Goal: Complete application form

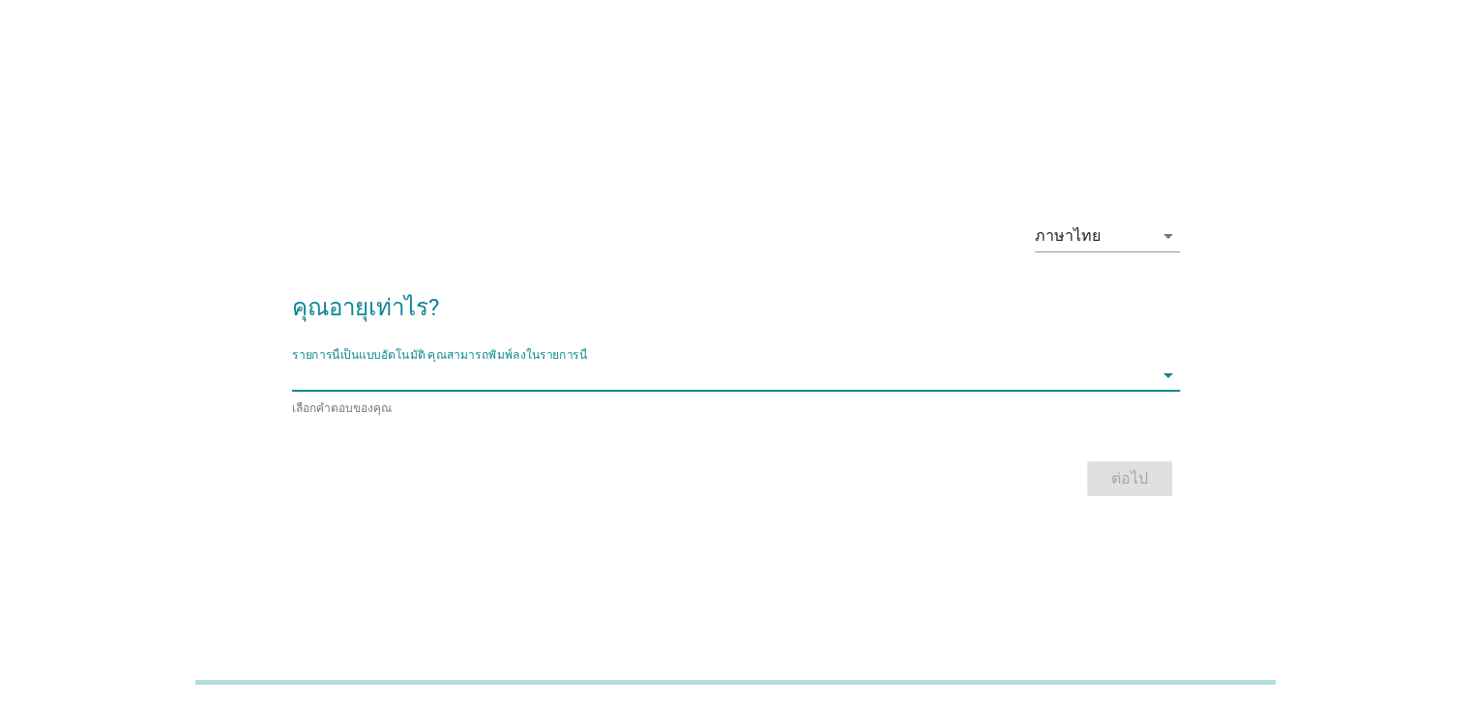
click at [888, 373] on input "รายการนี้เป็นแบบอัตโนมัติ คุณสามารถพิมพ์ลงในรายการนี้" at bounding box center [722, 375] width 861 height 31
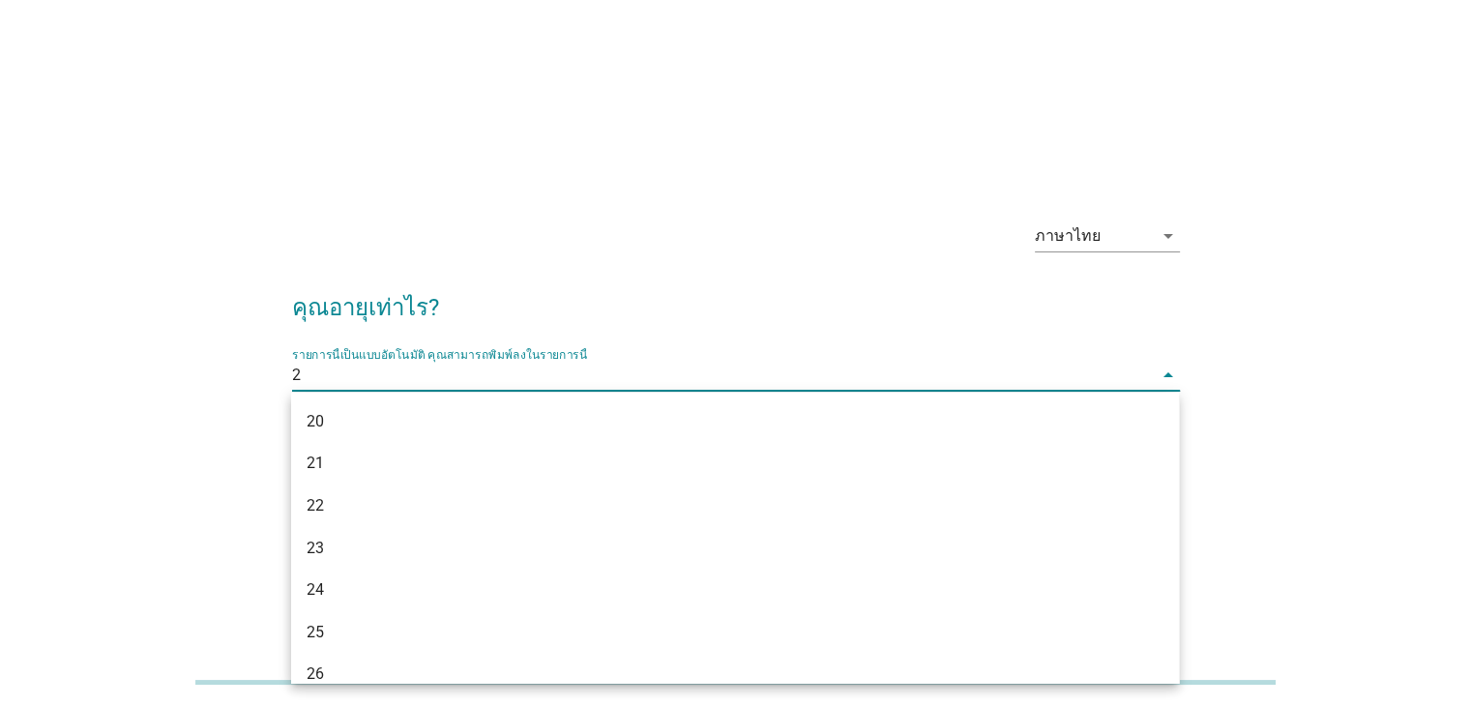
type input "22"
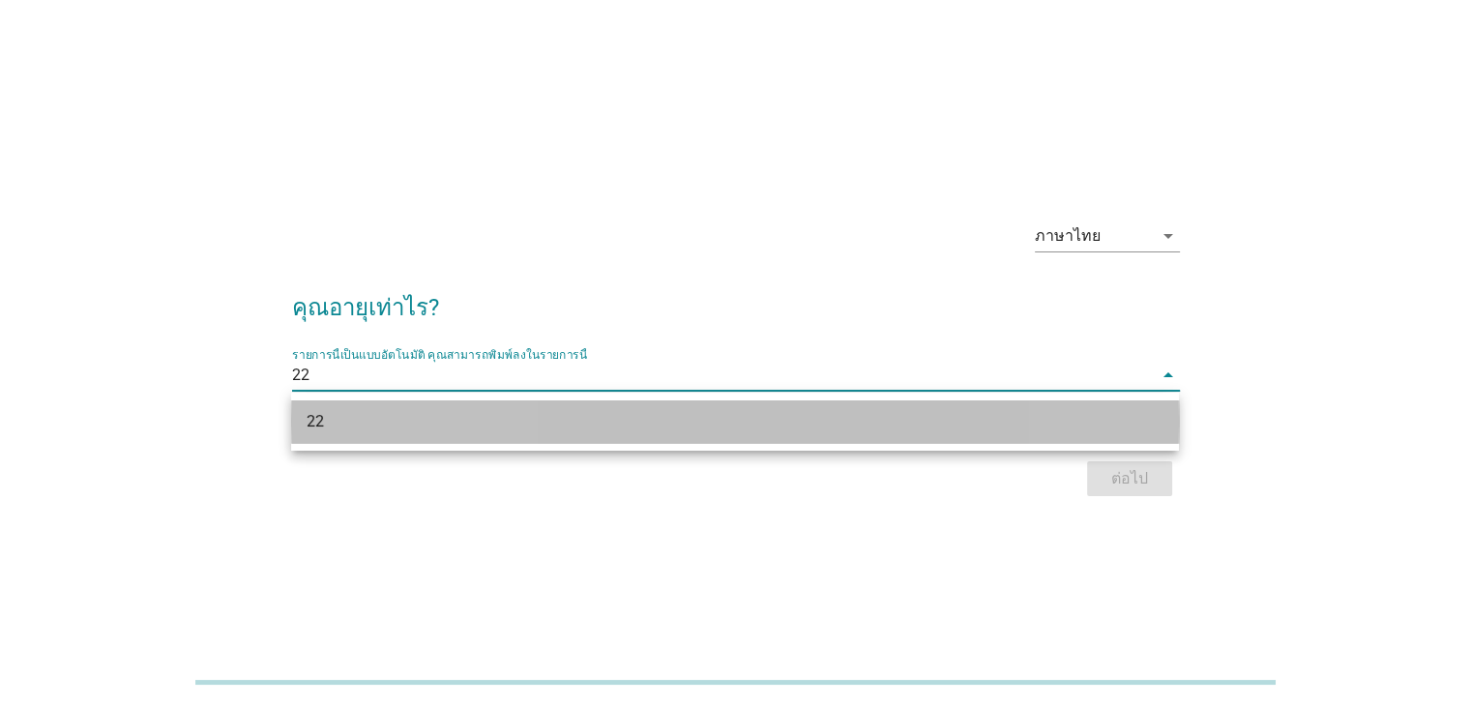
click at [935, 422] on div "22" at bounding box center [699, 421] width 785 height 23
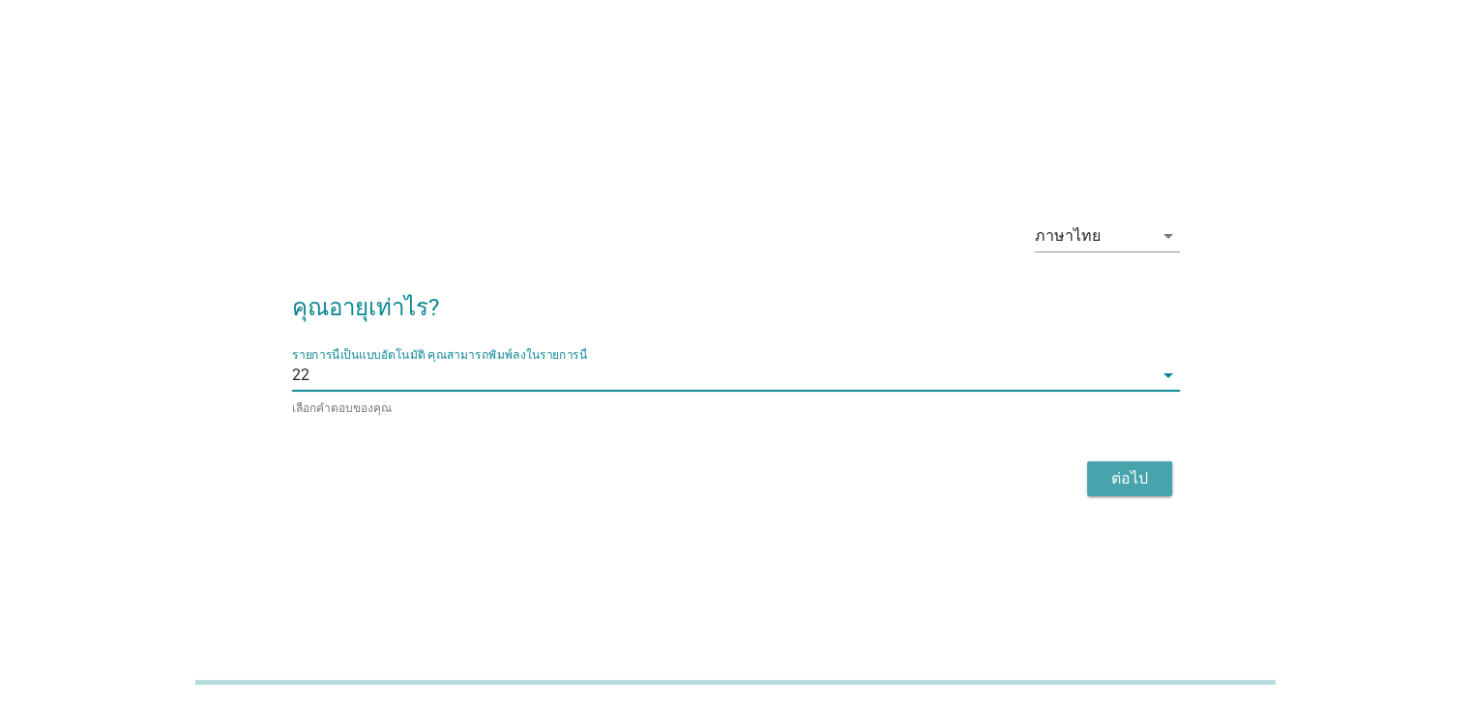
click at [1120, 471] on div "ต่อไป" at bounding box center [1130, 478] width 54 height 23
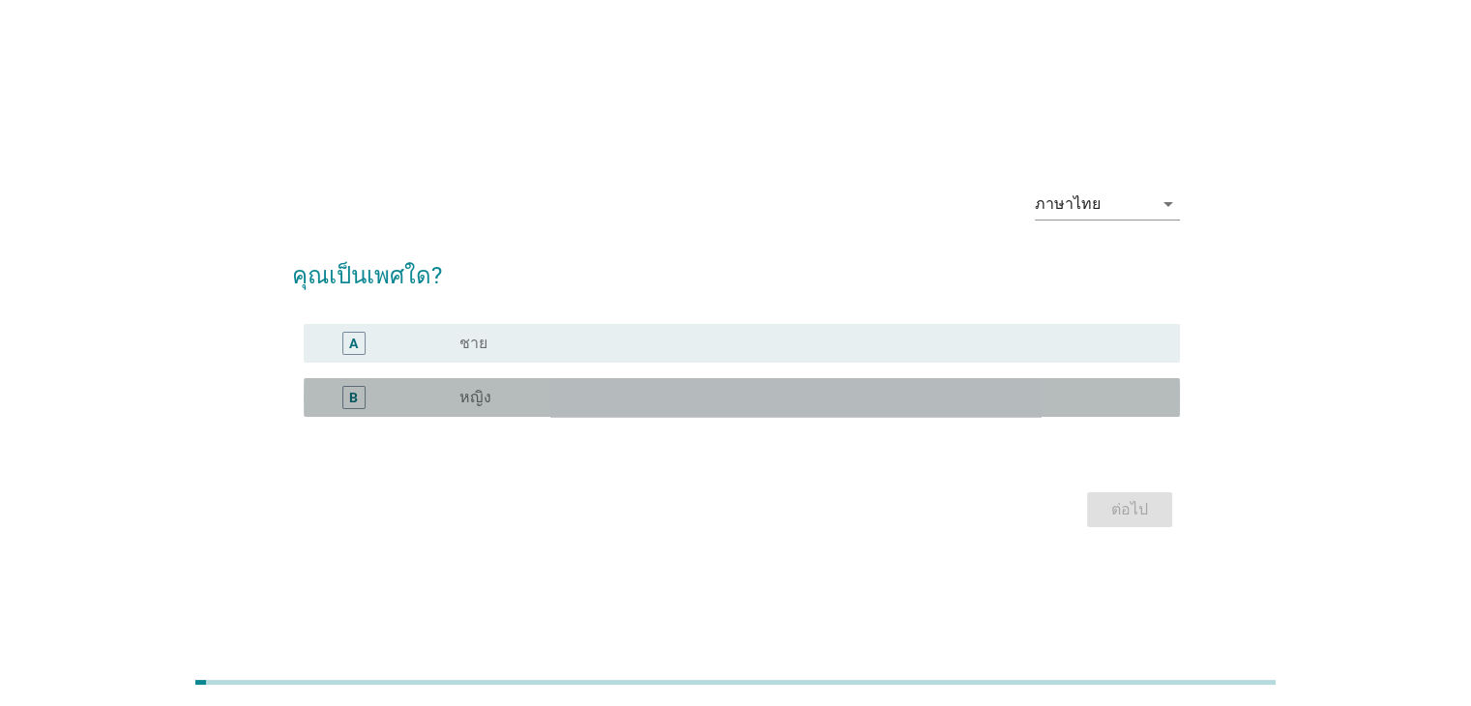
click at [691, 396] on div "radio_button_unchecked หญิง" at bounding box center [803, 397] width 689 height 19
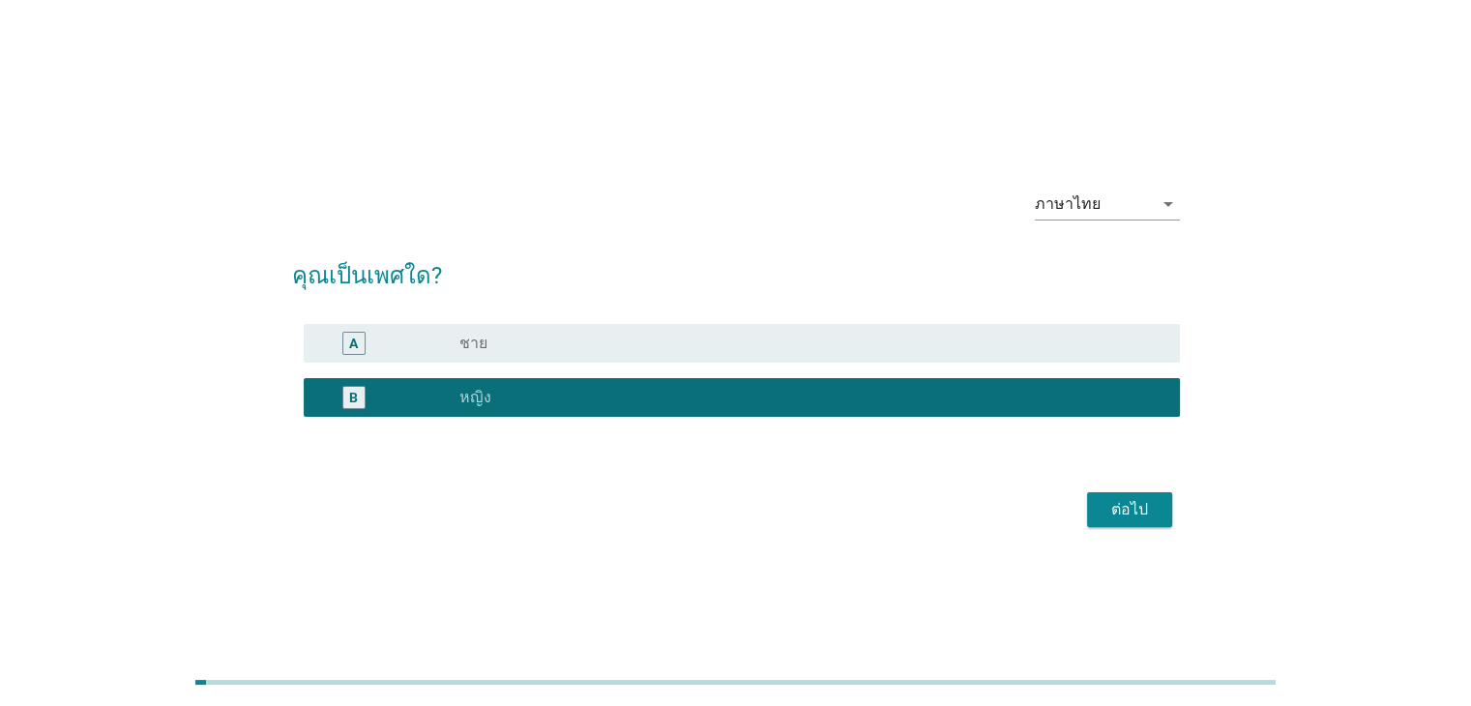
click at [1114, 493] on button "ต่อไป" at bounding box center [1129, 509] width 85 height 35
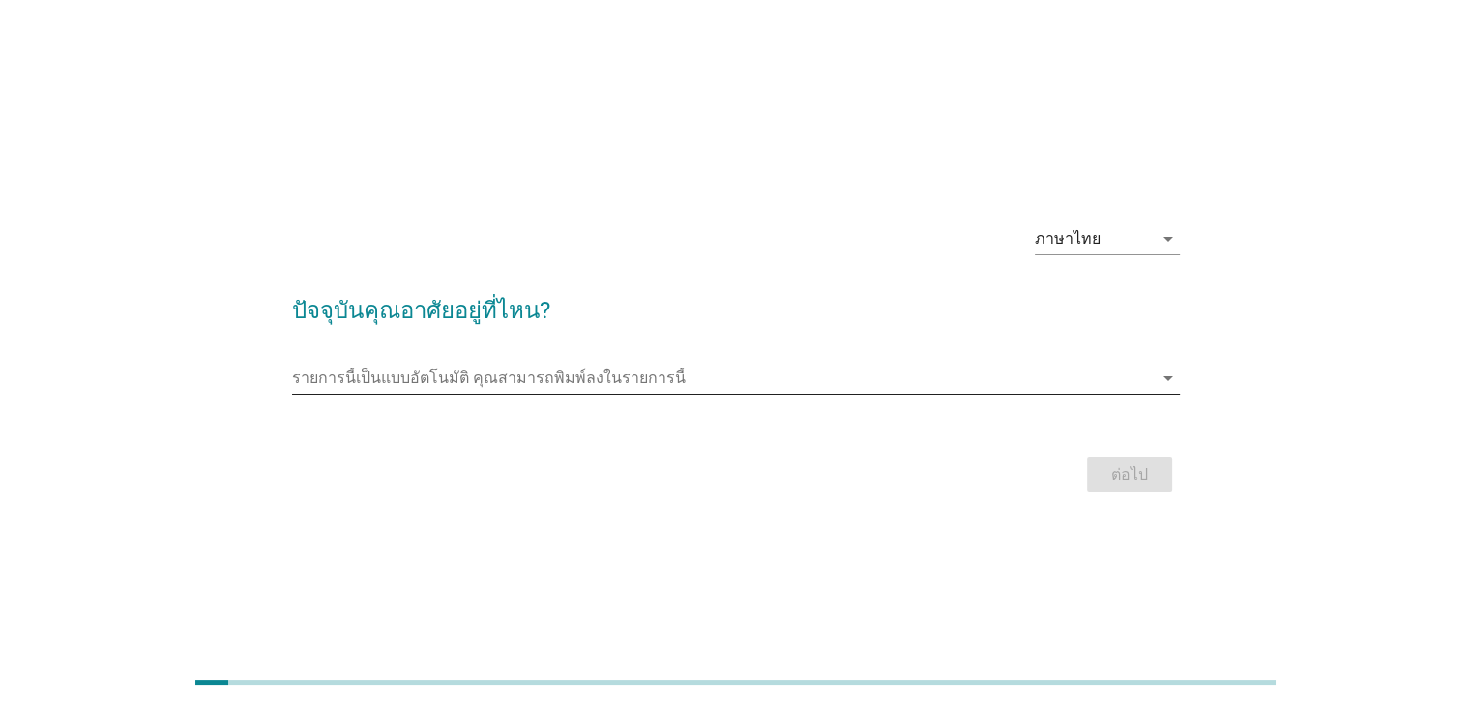
click at [827, 376] on input "รายการนี้เป็นแบบอัตโนมัติ คุณสามารถพิมพ์ลงในรายการนี้" at bounding box center [722, 378] width 861 height 31
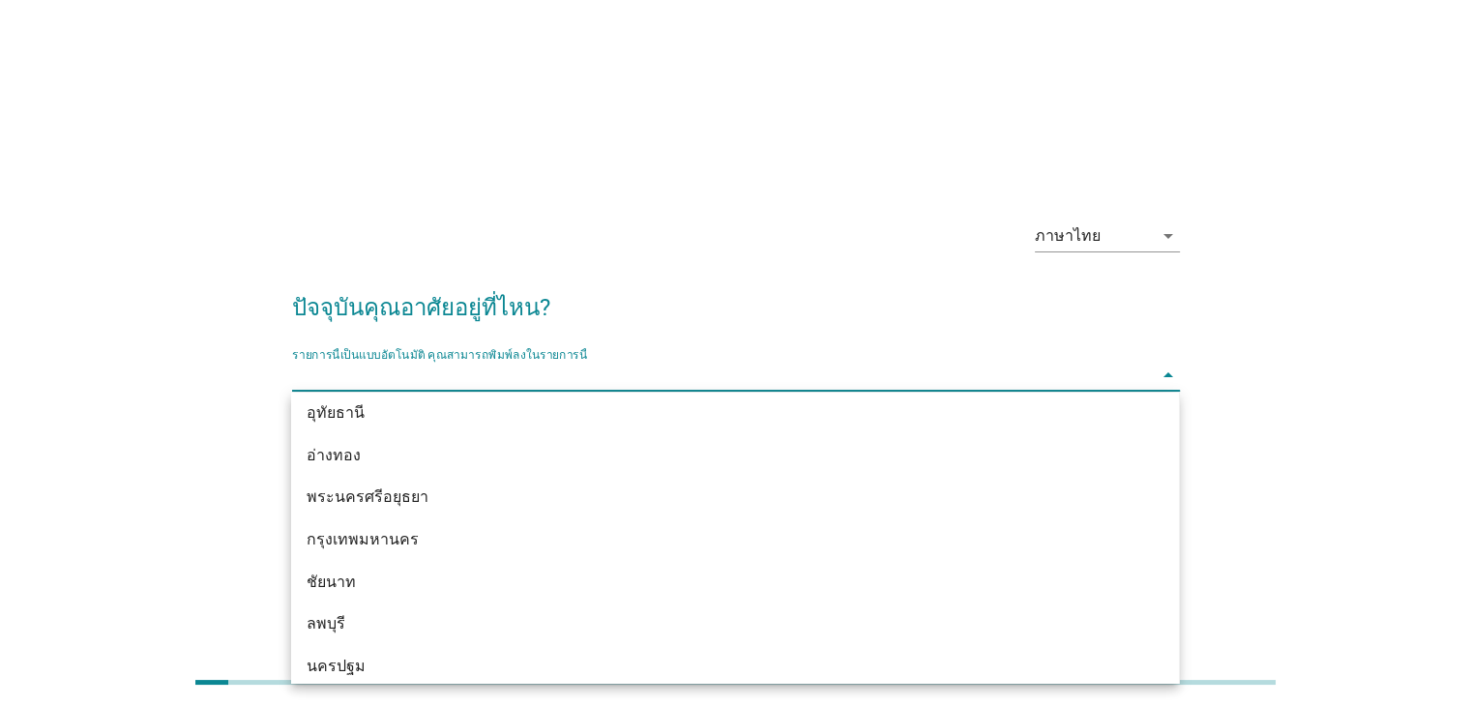
scroll to position [1586, 0]
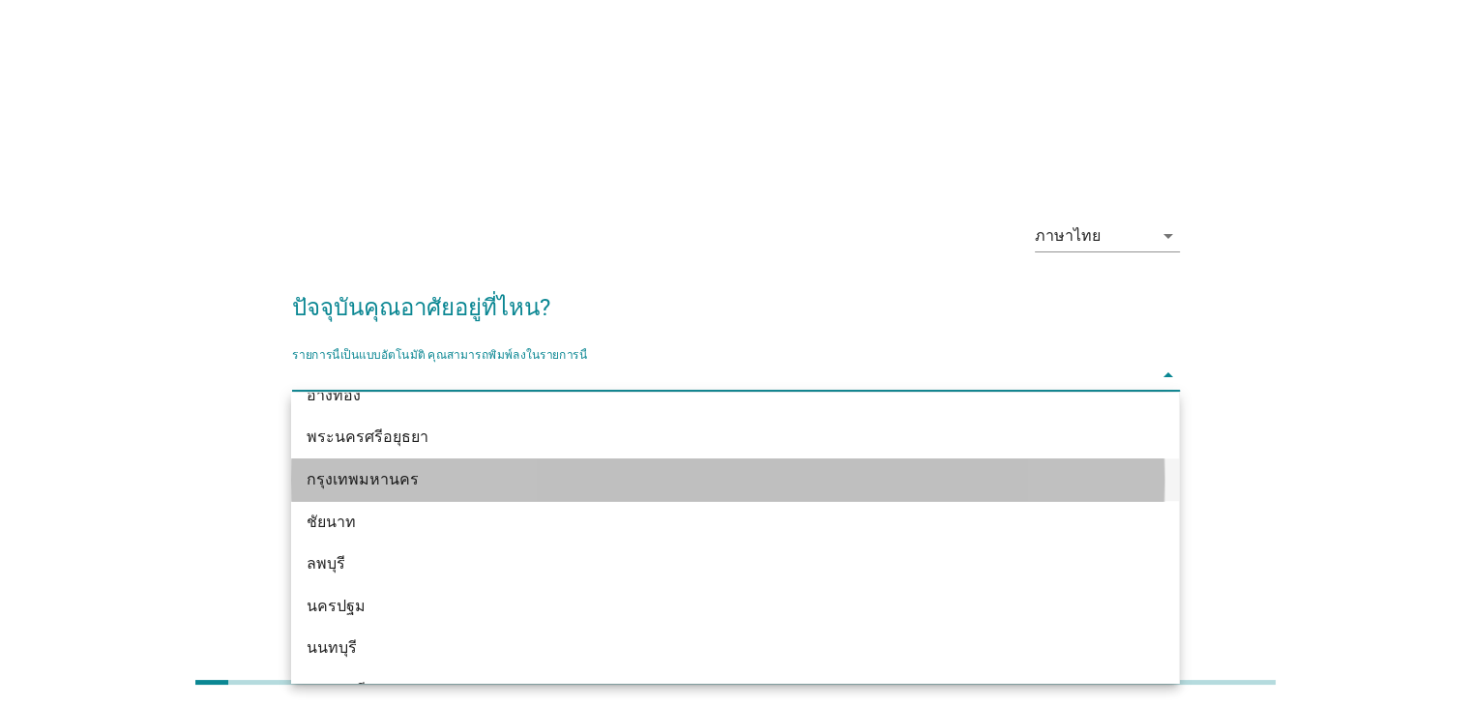
click at [438, 482] on div "กรุงเทพมหานคร" at bounding box center [699, 479] width 785 height 23
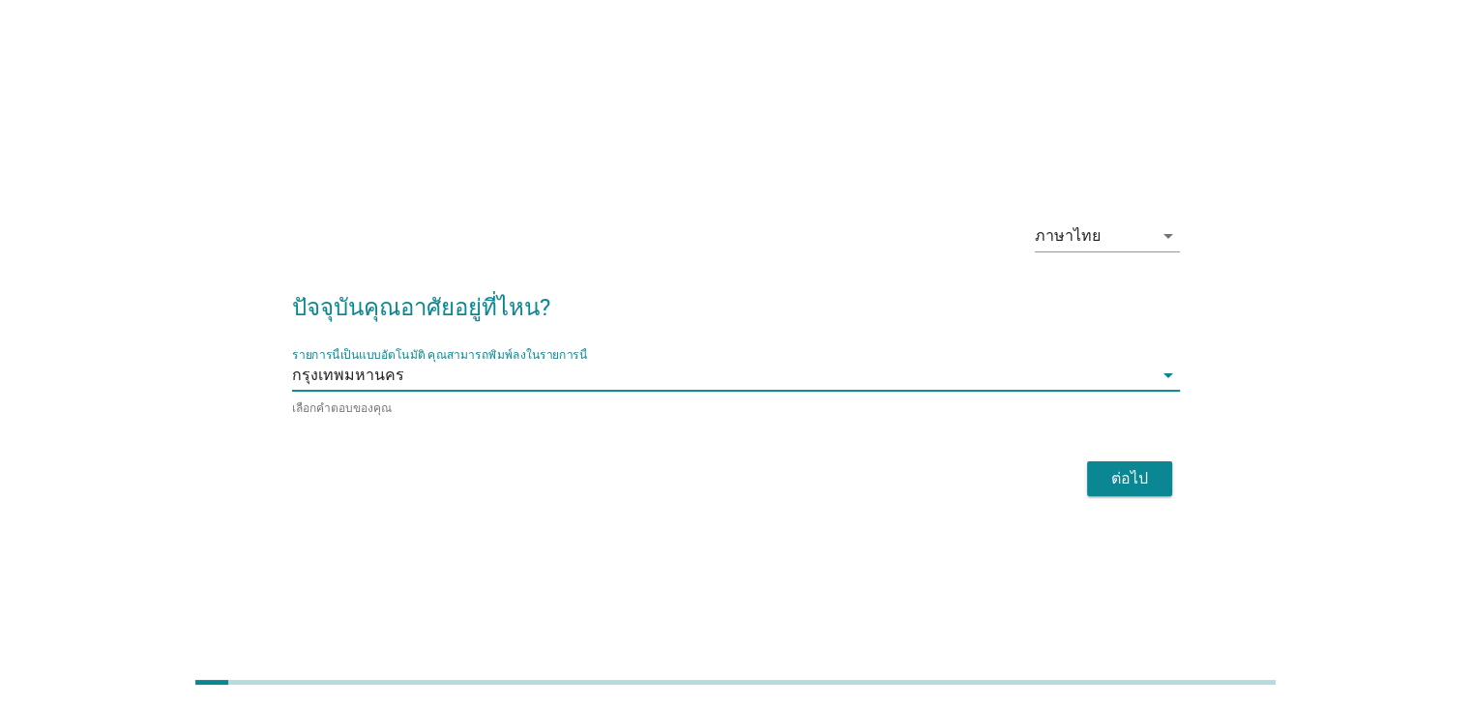
click at [1126, 481] on div "ต่อไป" at bounding box center [1130, 478] width 54 height 23
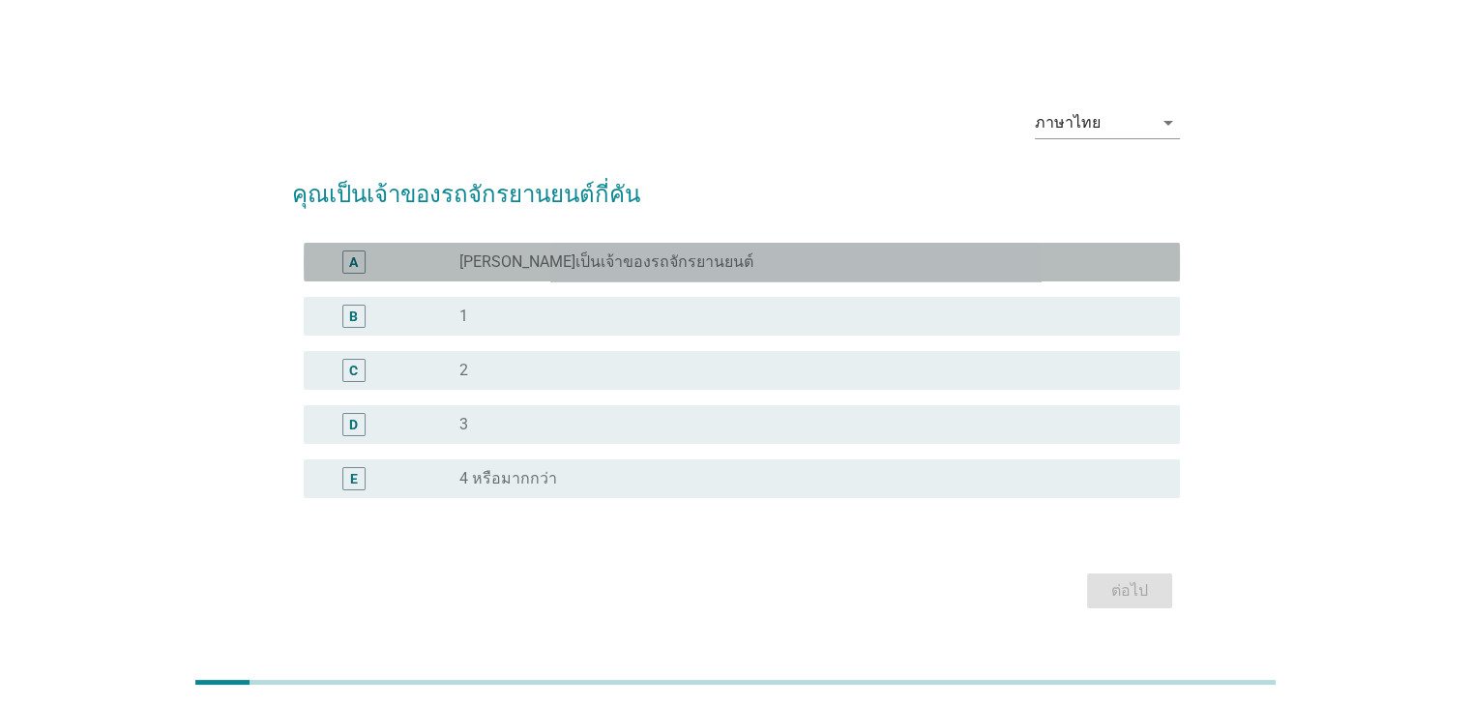
click at [733, 266] on div "radio_button_unchecked [PERSON_NAME]เป็นเจ้าของรถจักรยานยนต์" at bounding box center [803, 261] width 689 height 19
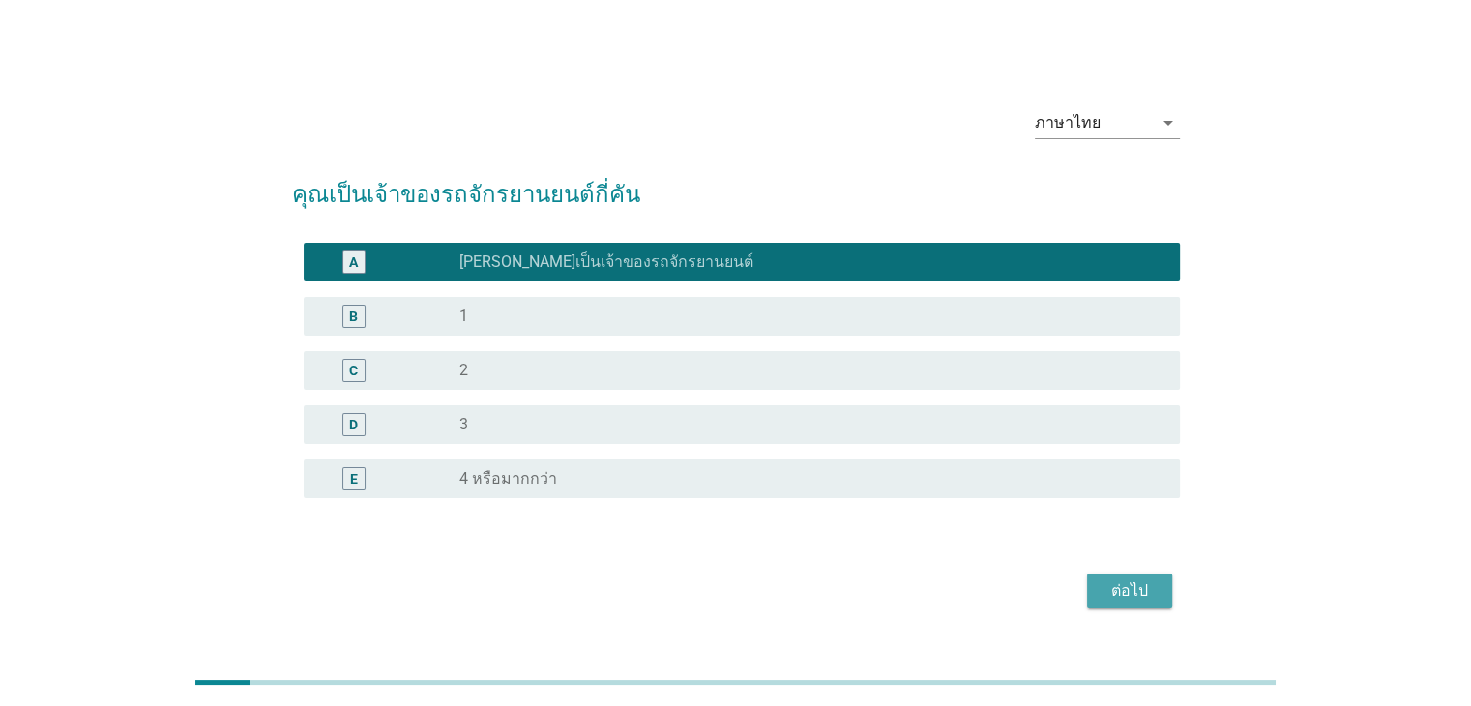
click at [1138, 603] on button "ต่อไป" at bounding box center [1129, 591] width 85 height 35
